Goal: Information Seeking & Learning: Learn about a topic

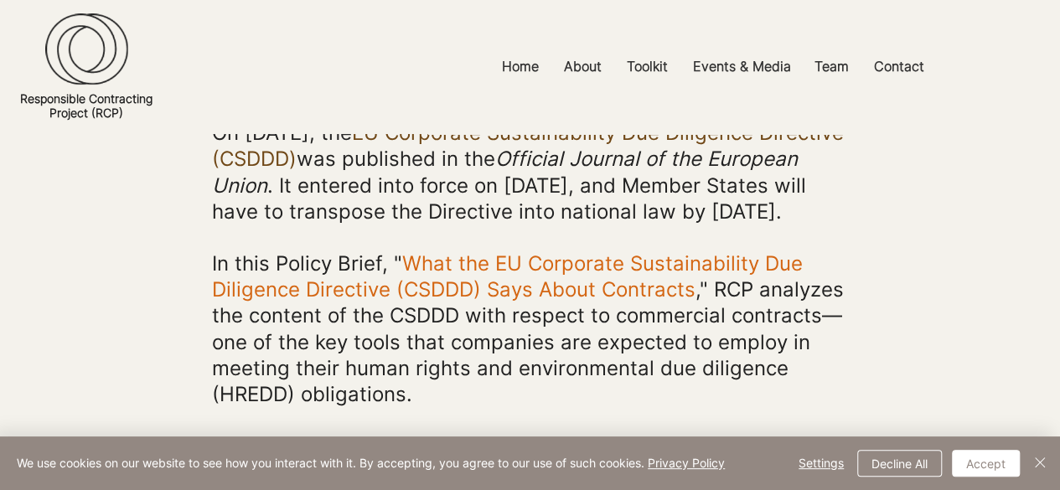
scroll to position [343, 0]
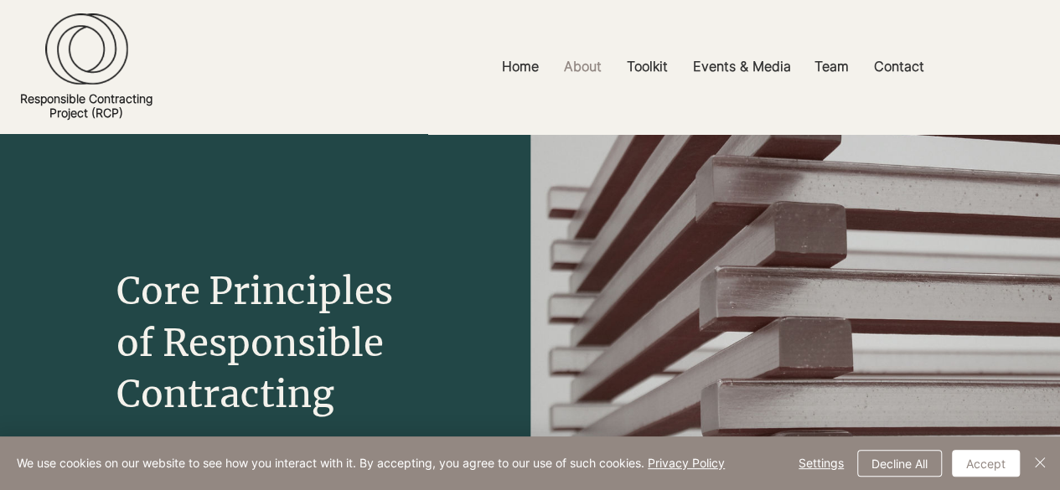
scroll to position [429, 0]
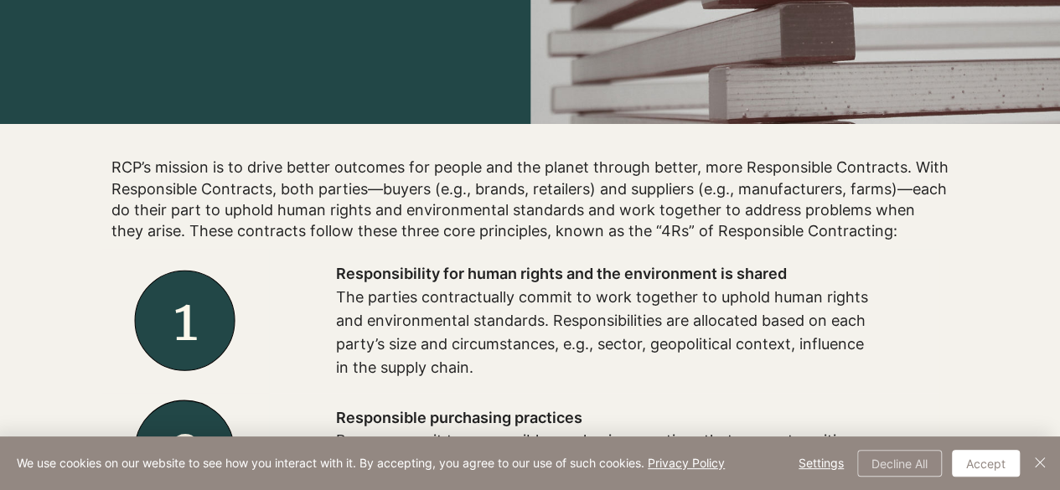
click at [918, 458] on button "Decline All" at bounding box center [899, 463] width 85 height 27
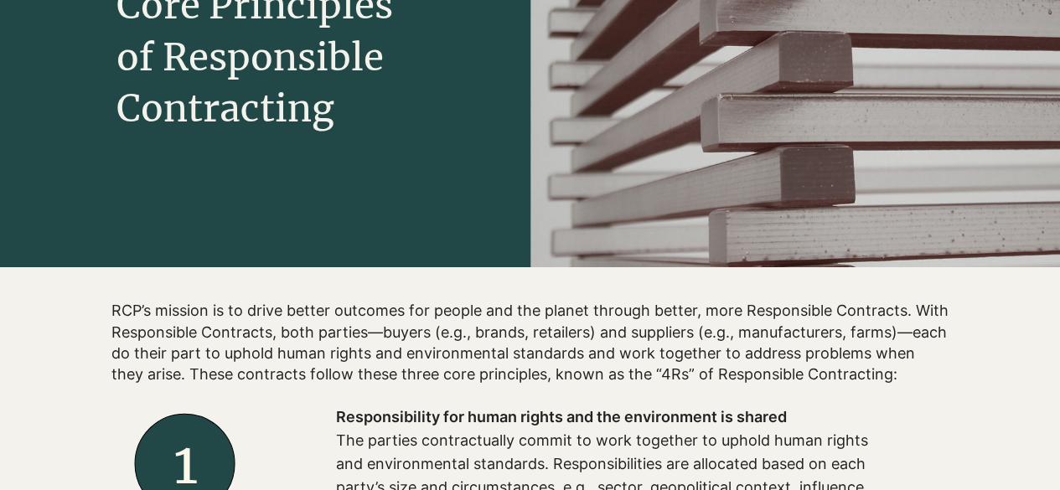
scroll to position [0, 0]
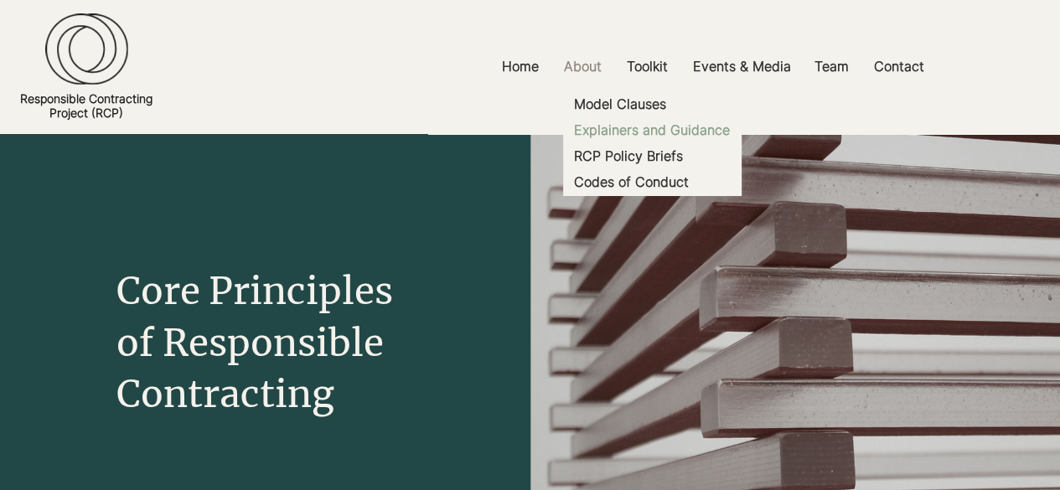
click at [668, 131] on p "Explainers and Guidance" at bounding box center [651, 130] width 169 height 26
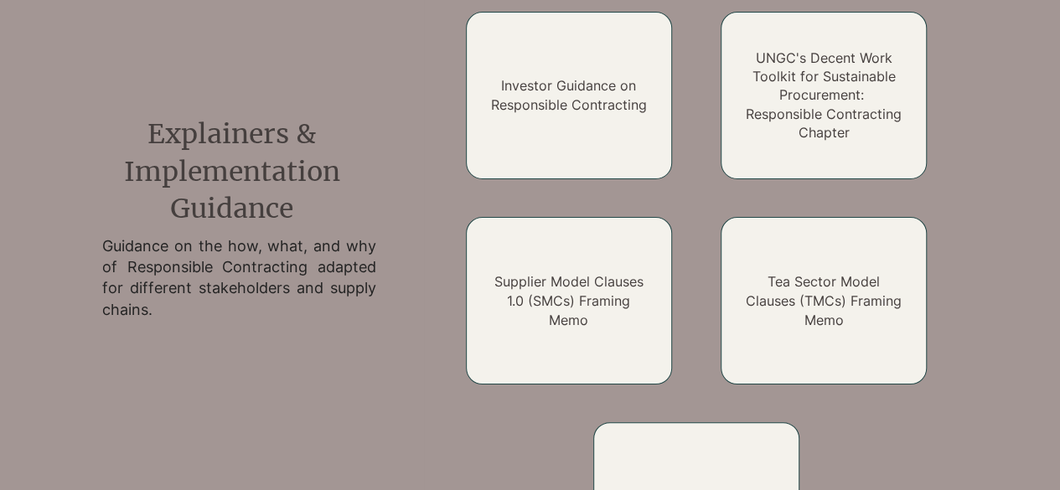
scroll to position [1273, 0]
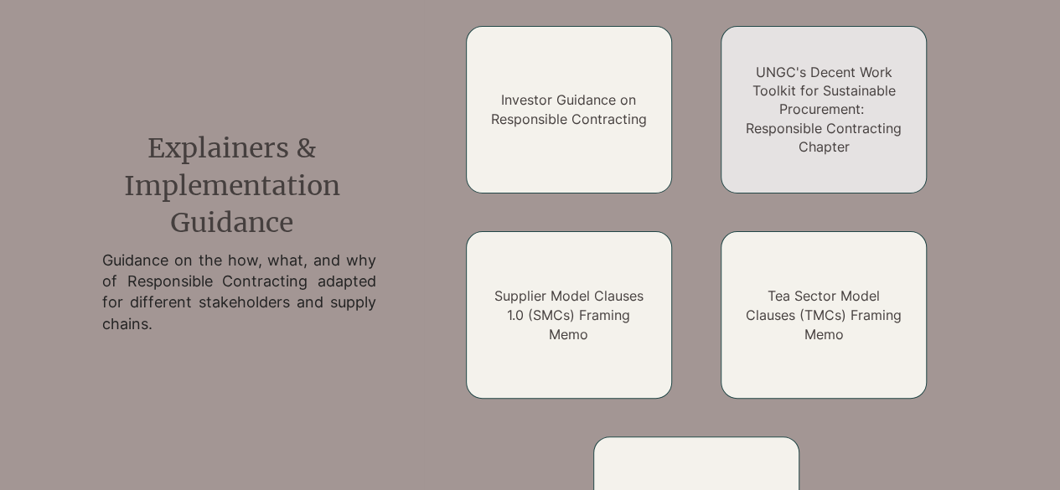
click at [839, 115] on link "UNGC's Decent Work Toolkit for Sustainable Procurement: Responsible Contracting…" at bounding box center [823, 110] width 156 height 92
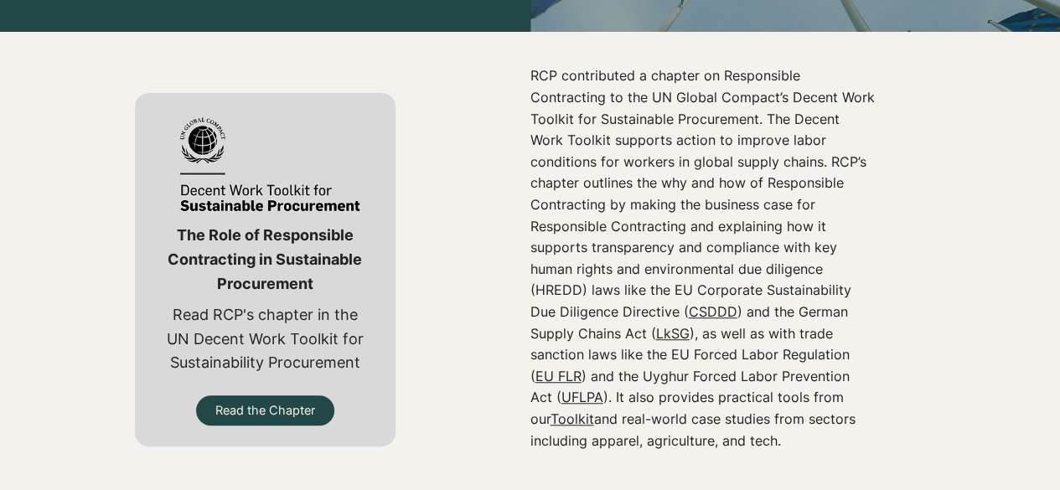
scroll to position [858, 0]
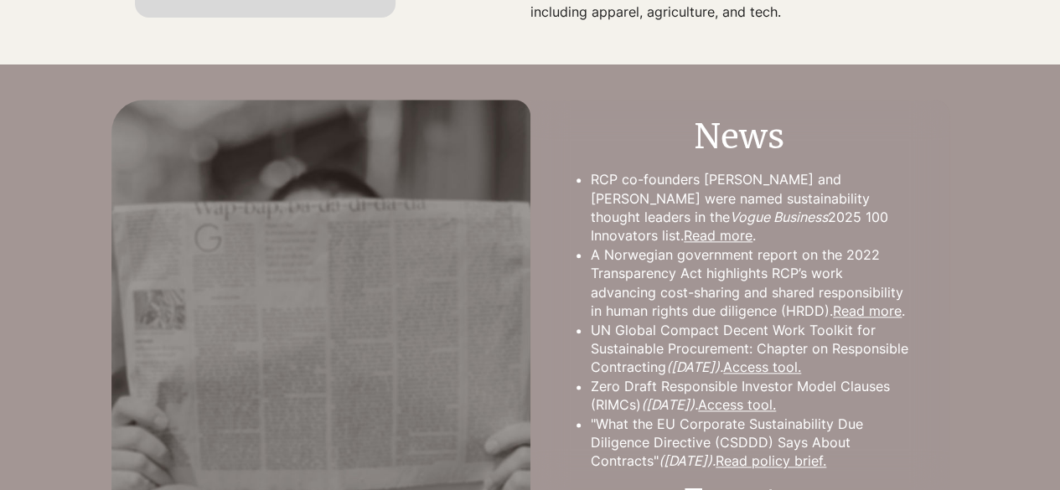
click at [1057, 400] on div at bounding box center [530, 391] width 1060 height 583
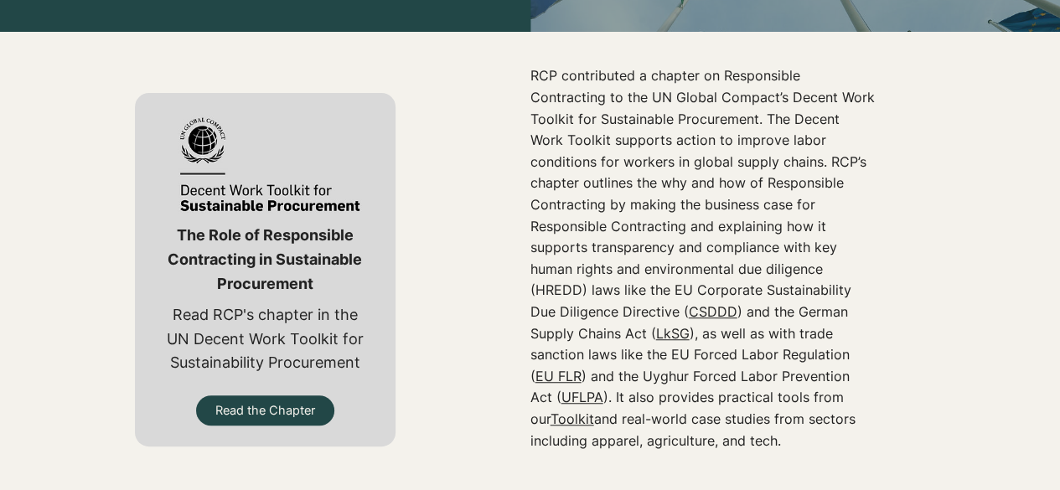
scroll to position [0, 0]
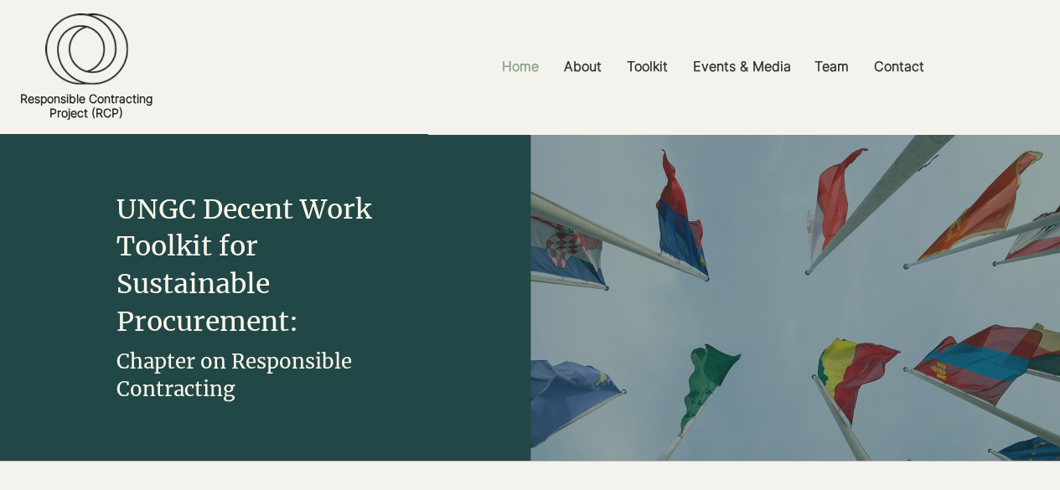
click at [529, 70] on p "Home" at bounding box center [520, 67] width 54 height 38
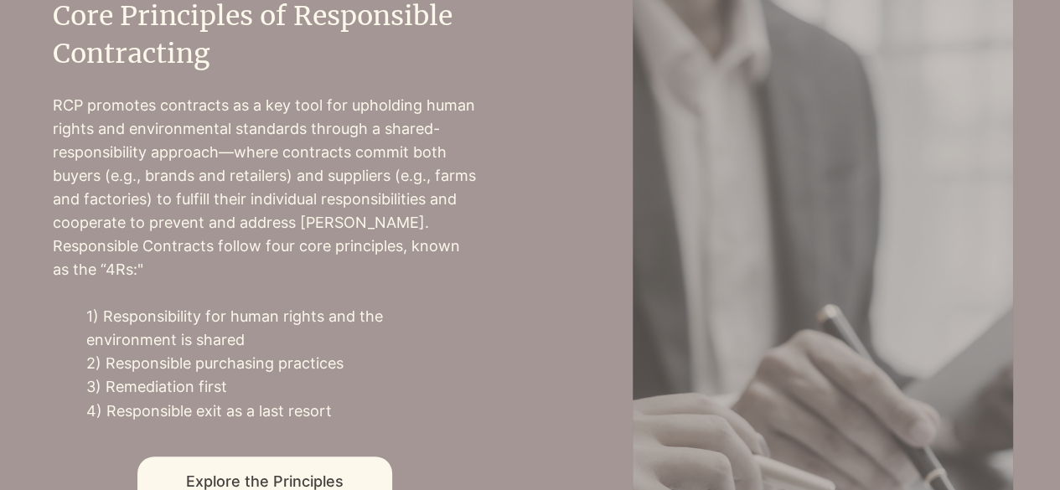
scroll to position [759, 0]
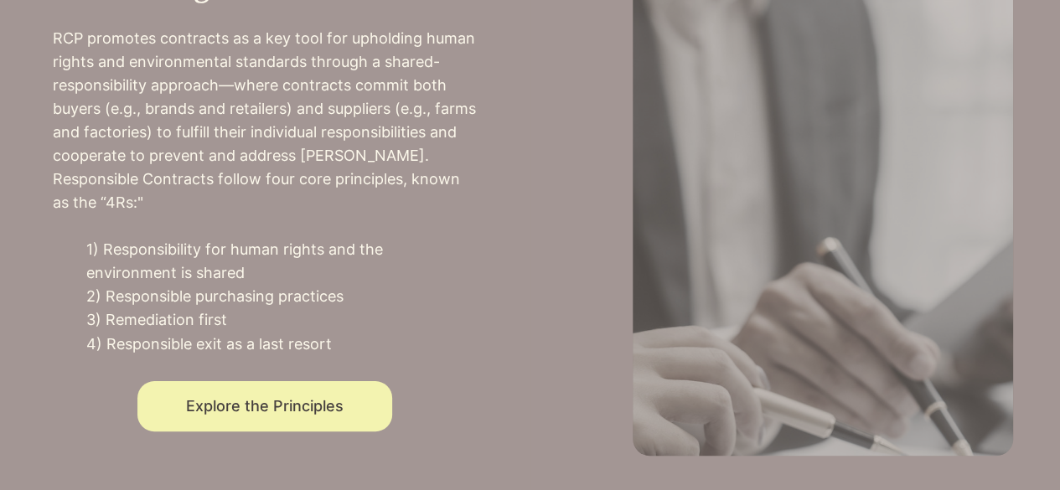
click at [340, 403] on span "Explore the Principles" at bounding box center [264, 406] width 157 height 18
